Goal: Navigation & Orientation: Find specific page/section

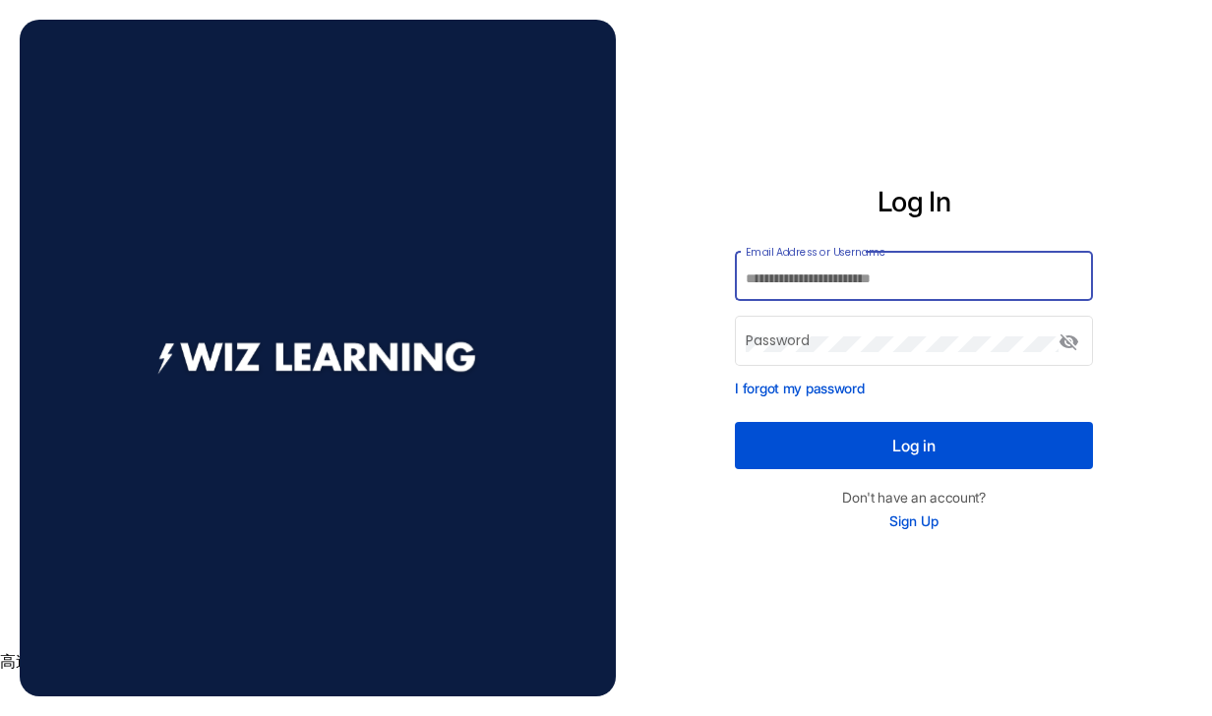
click at [809, 274] on input "Email Address or Username" at bounding box center [915, 280] width 338 height 16
paste input "********"
type input "********"
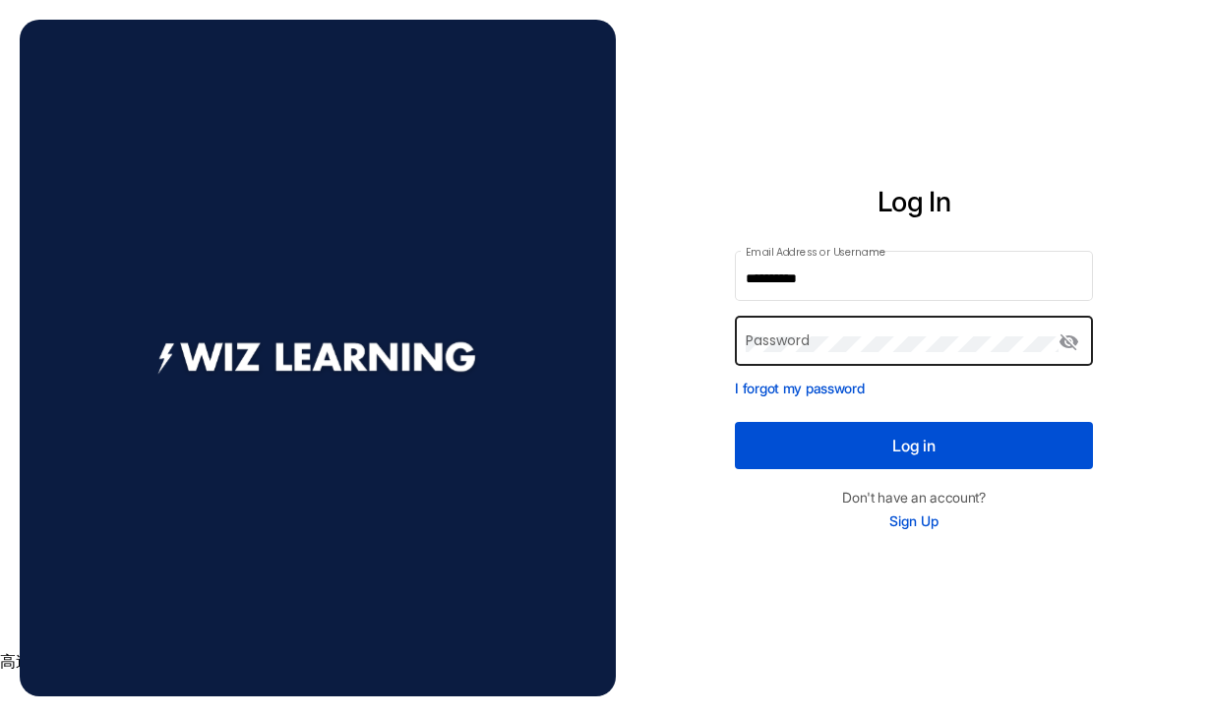
click at [821, 329] on div "Password" at bounding box center [903, 339] width 314 height 54
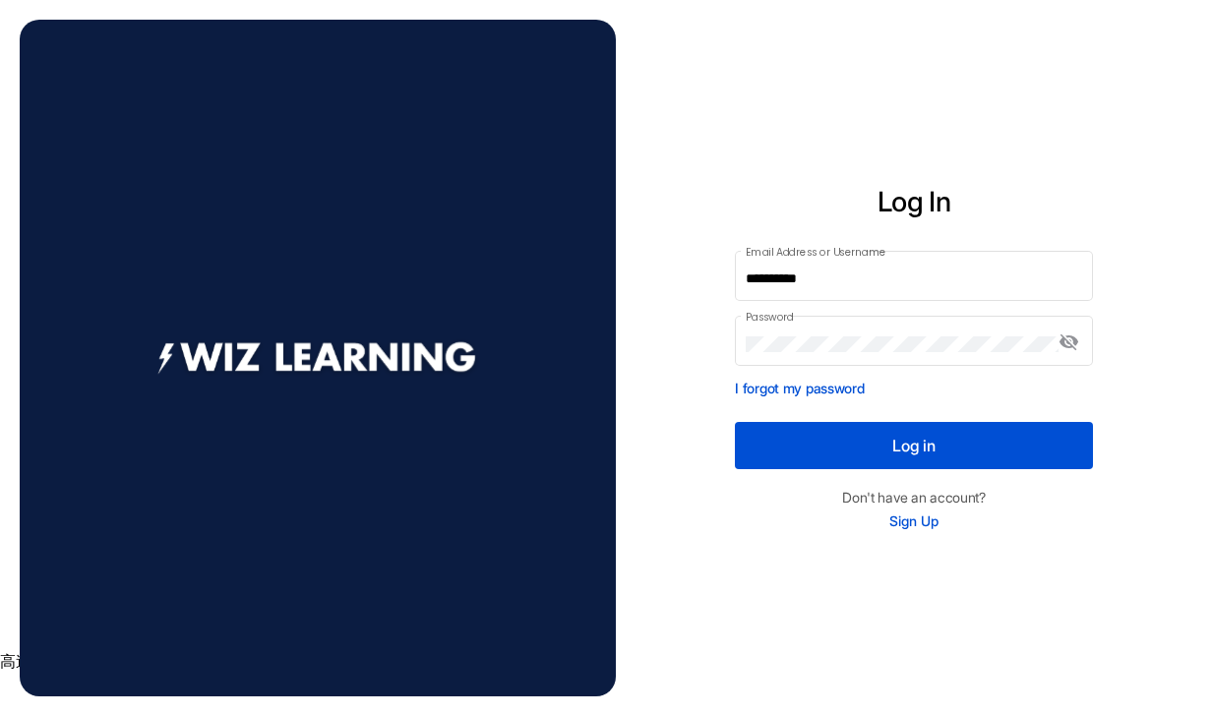
click at [907, 439] on button "Log in" at bounding box center [914, 445] width 358 height 47
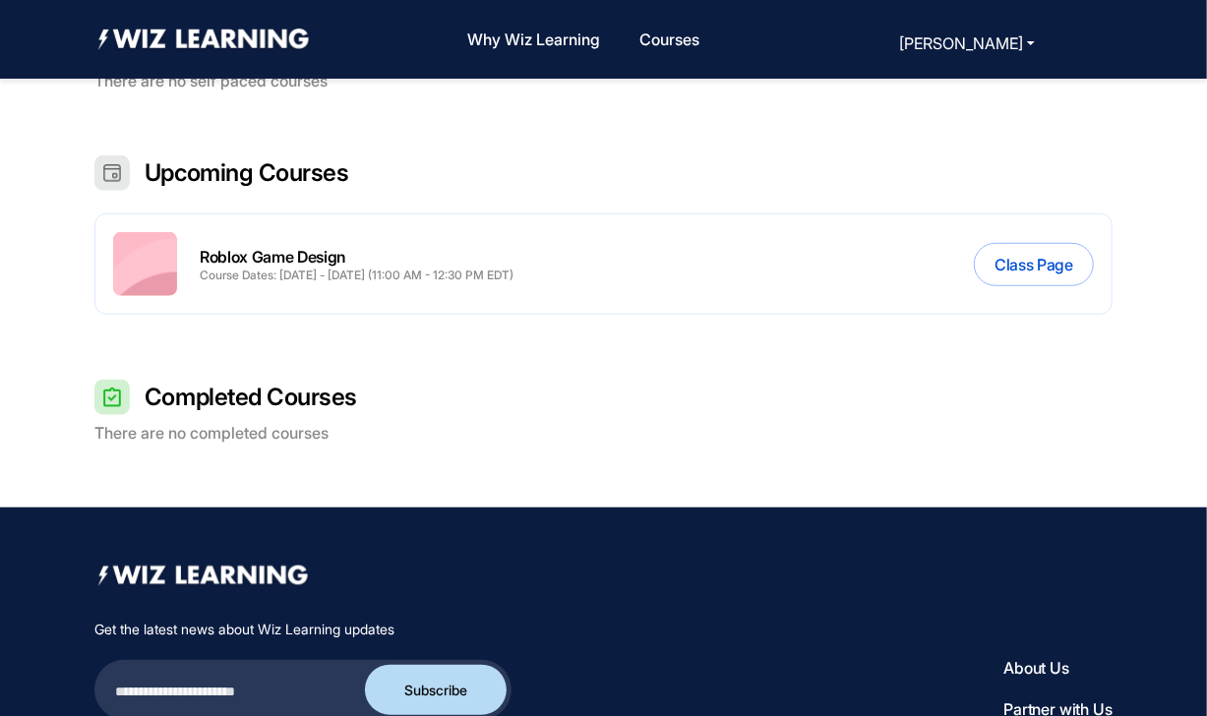
scroll to position [584, 0]
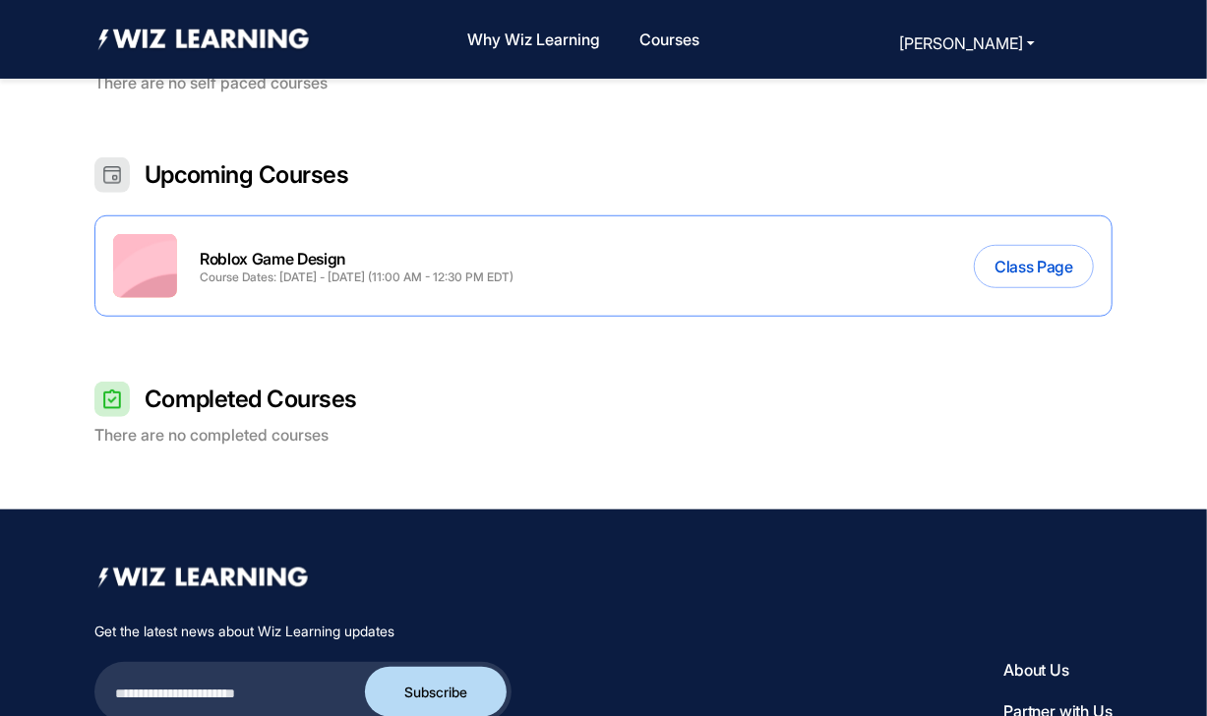
click at [257, 278] on div "Course Dates: Oct 11 - Nov 29 (11:00 AM - 12:30 PM EDT)" at bounding box center [357, 277] width 314 height 13
click at [152, 266] on img at bounding box center [145, 266] width 64 height 64
click at [275, 267] on div "Roblox Game Design" at bounding box center [357, 260] width 314 height 22
click at [1012, 273] on button "Class Page" at bounding box center [1034, 266] width 120 height 43
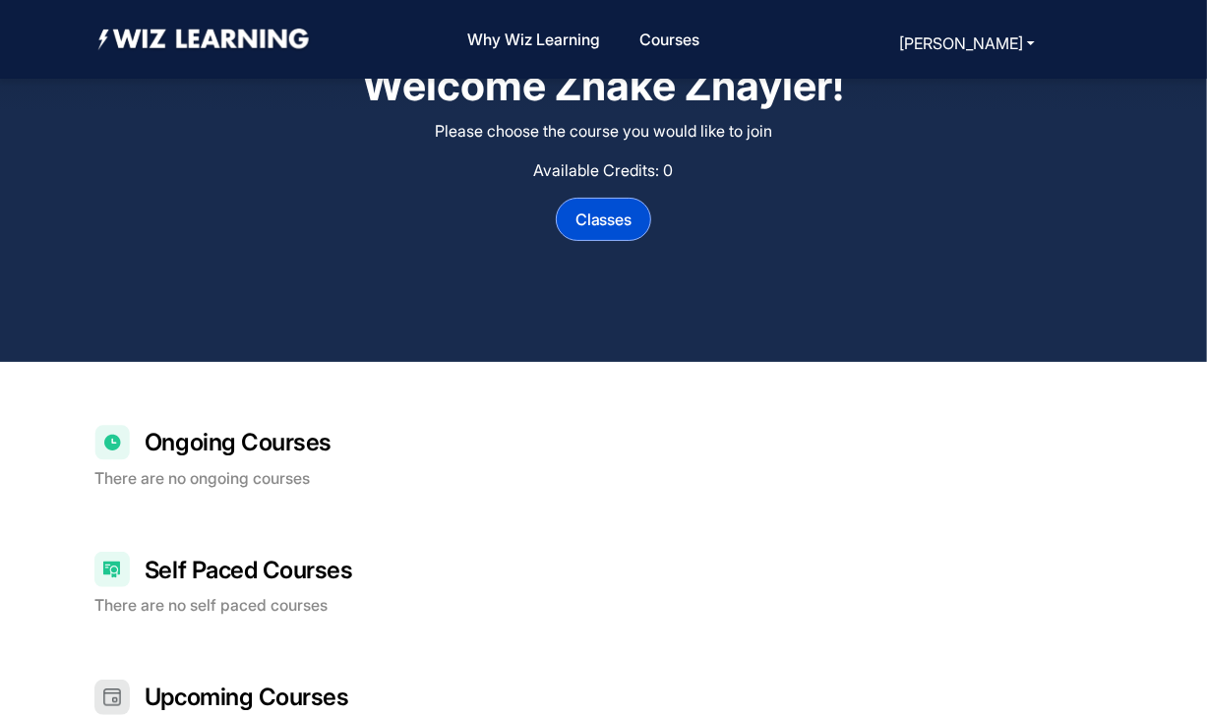
scroll to position [54, 0]
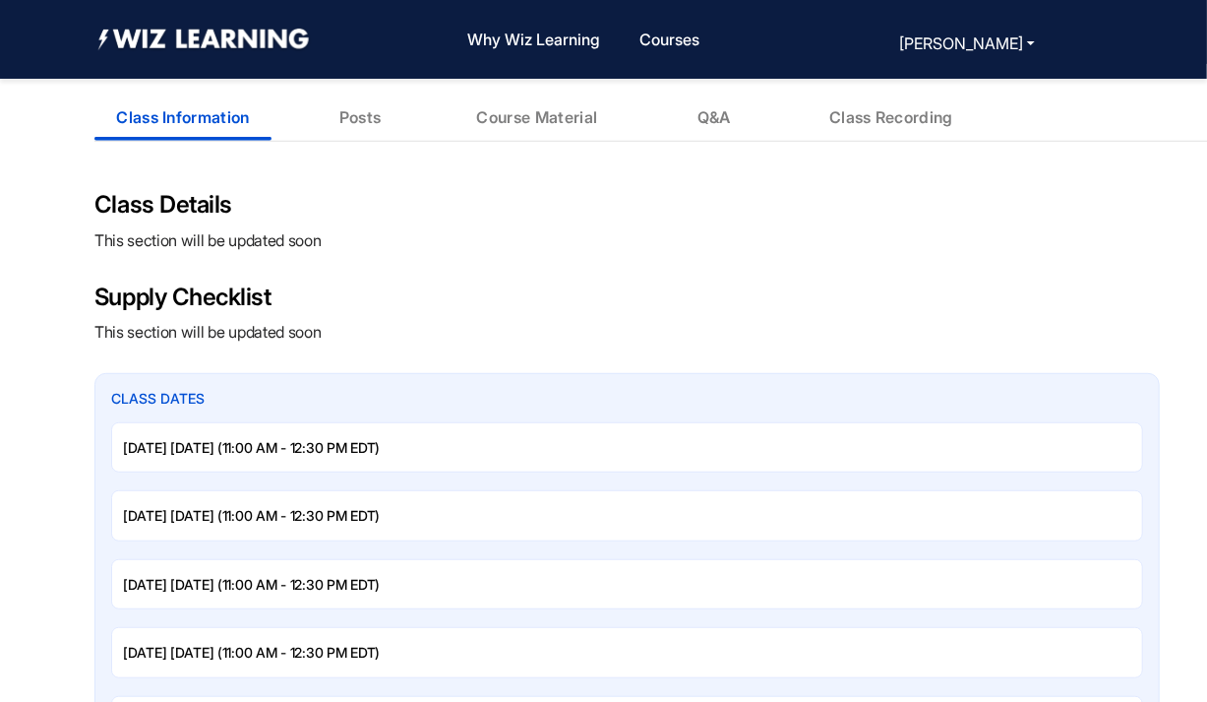
scroll to position [389, 0]
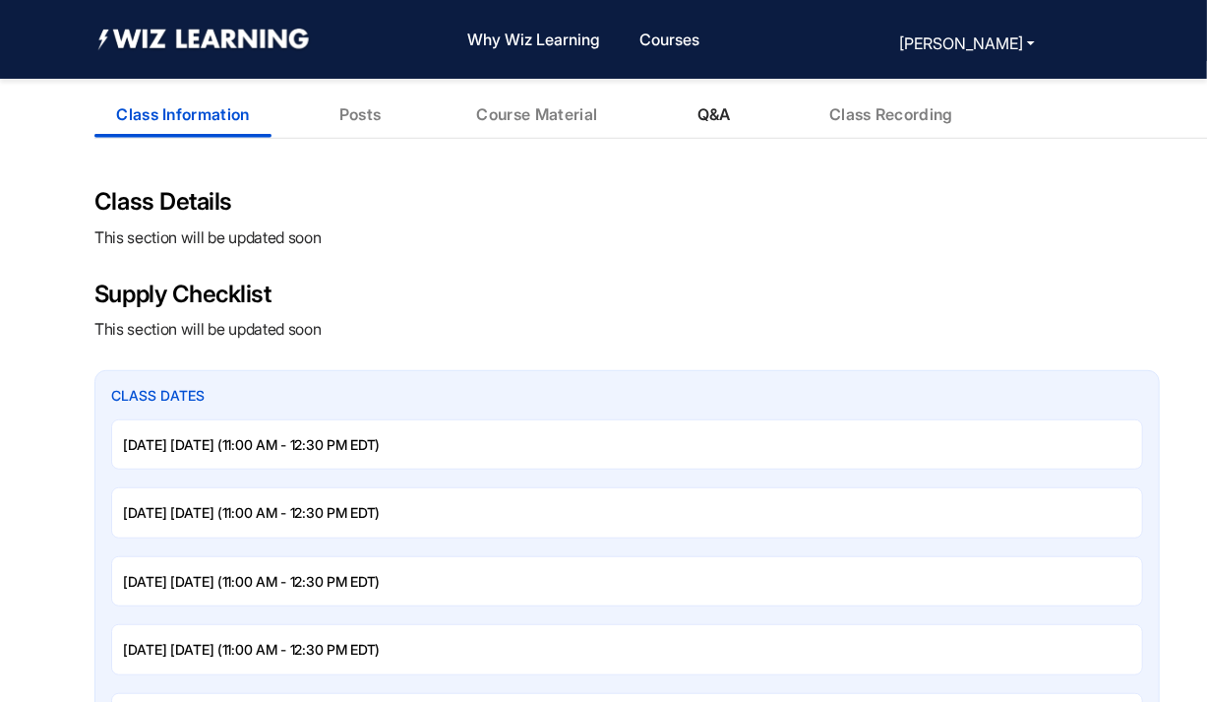
drag, startPoint x: 386, startPoint y: 373, endPoint x: 770, endPoint y: 108, distance: 466.2
click at [770, 108] on div "Q&A" at bounding box center [714, 114] width 177 height 47
